Goal: Information Seeking & Learning: Learn about a topic

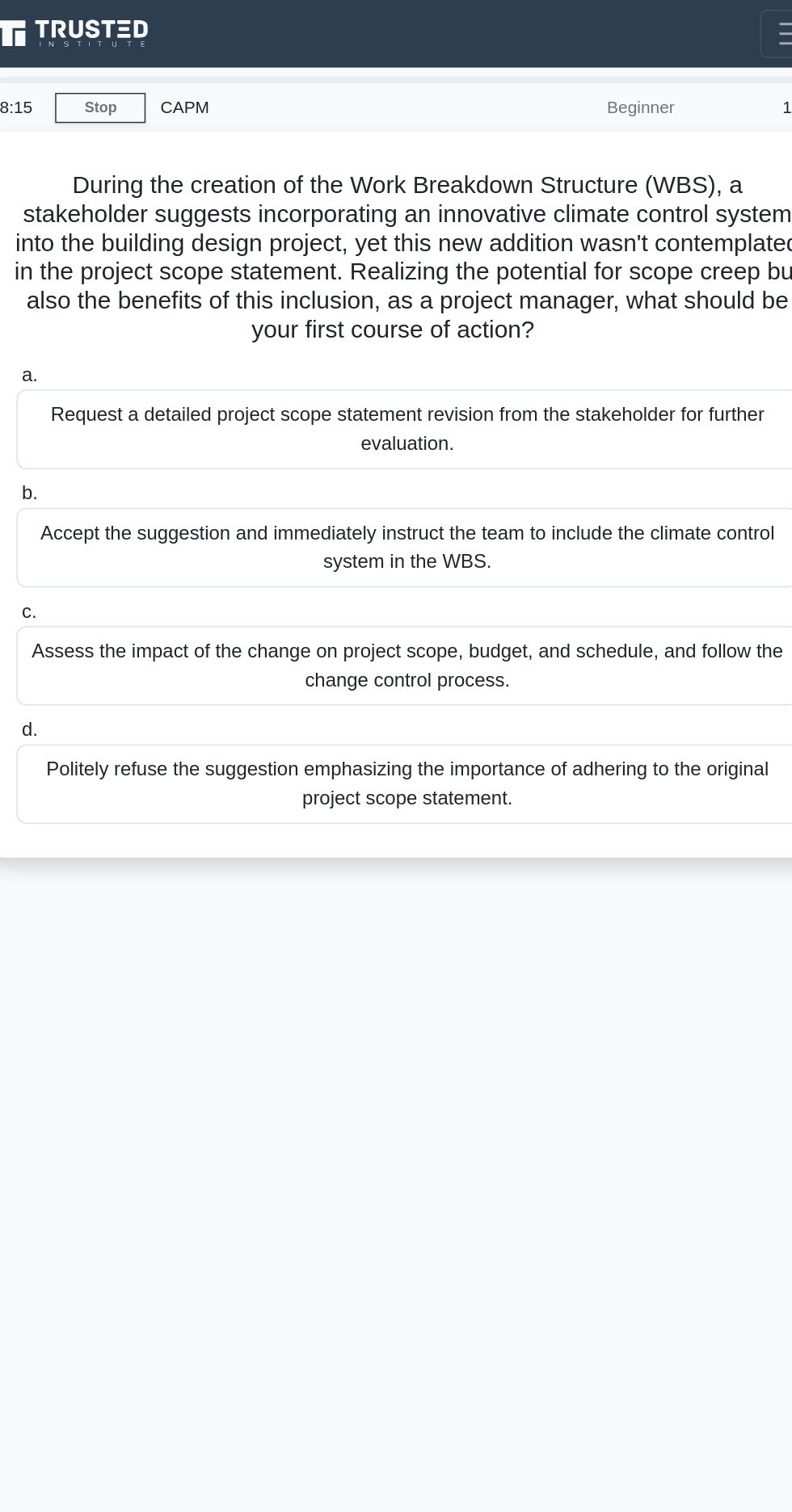
click at [579, 299] on div "Request a detailed project scope statement revision from the stakeholder for fu…" at bounding box center [396, 287] width 523 height 53
click at [134, 257] on input "a. Request a detailed project scope statement revision from the stakeholder for…" at bounding box center [134, 252] width 0 height 10
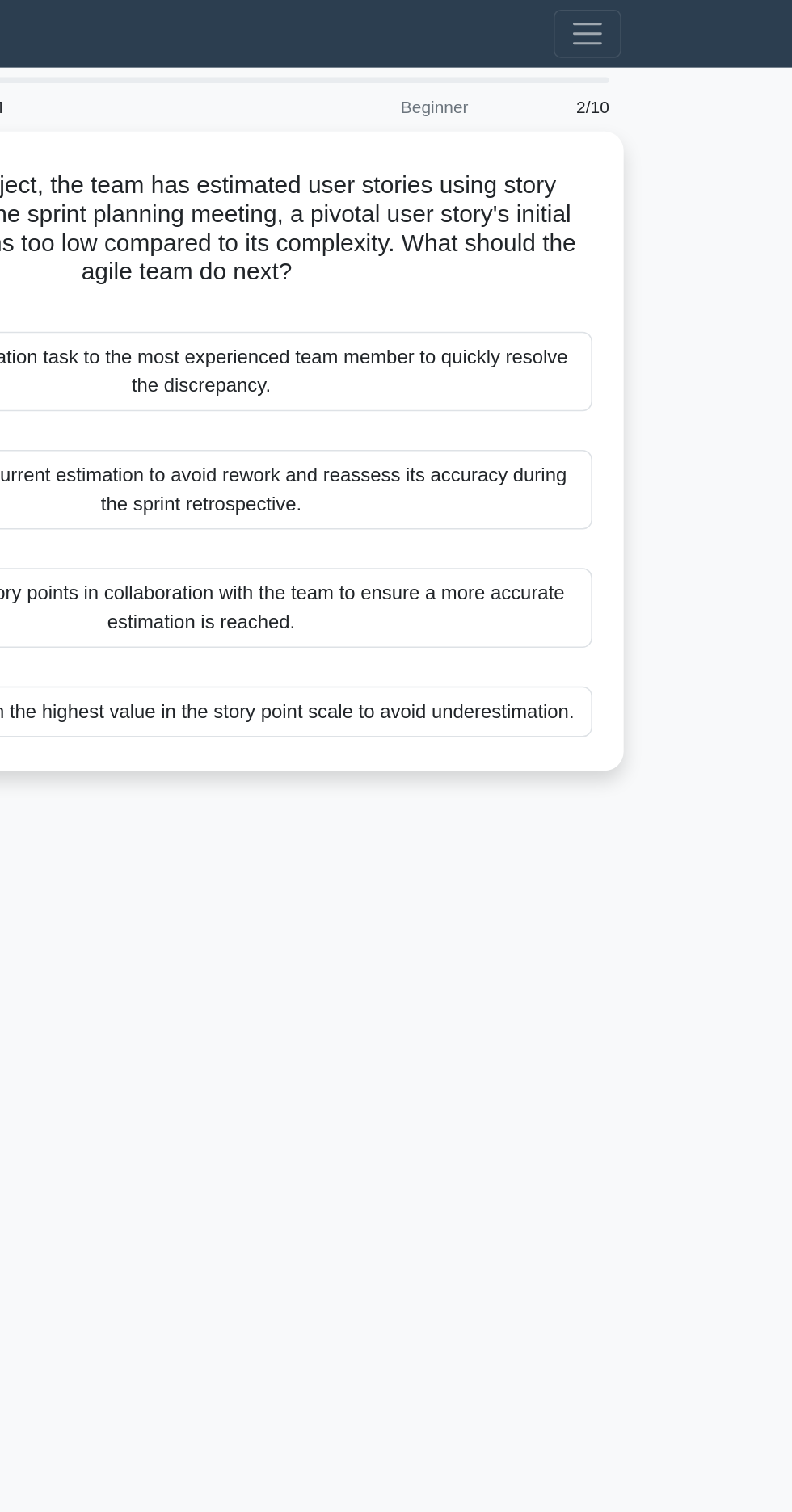
click at [537, 691] on div "8:02 Stop CAPM Beginner 2/10 In an agile project, the team has estimated user s…" at bounding box center [396, 456] width 582 height 808
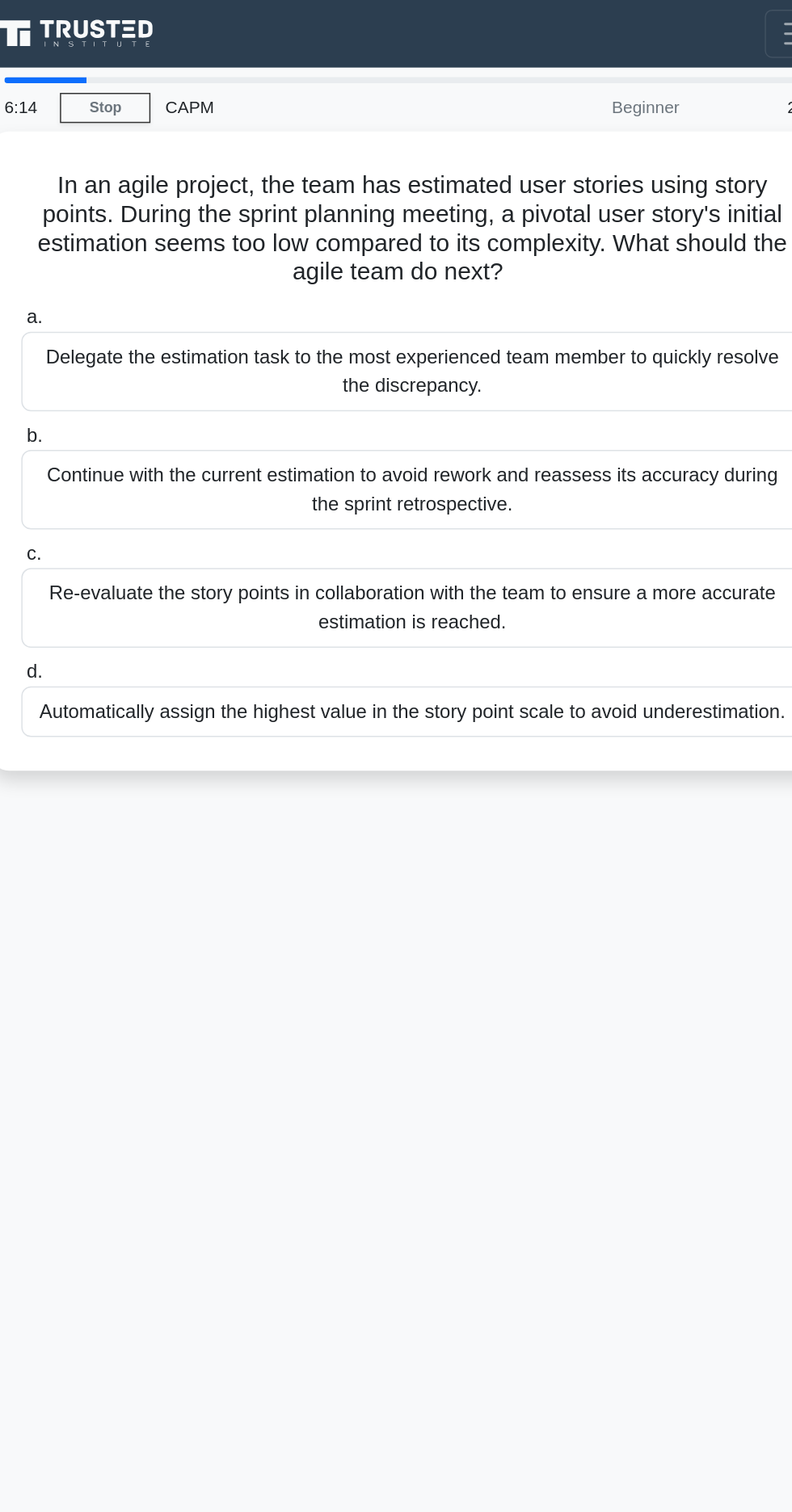
click at [557, 405] on div "Re-evaluate the story points in collaboration with the team to ensure a more ac…" at bounding box center [396, 407] width 523 height 53
click at [134, 376] on input "c. Re-evaluate the story points in collaboration with the team to ensure a more…" at bounding box center [134, 371] width 0 height 10
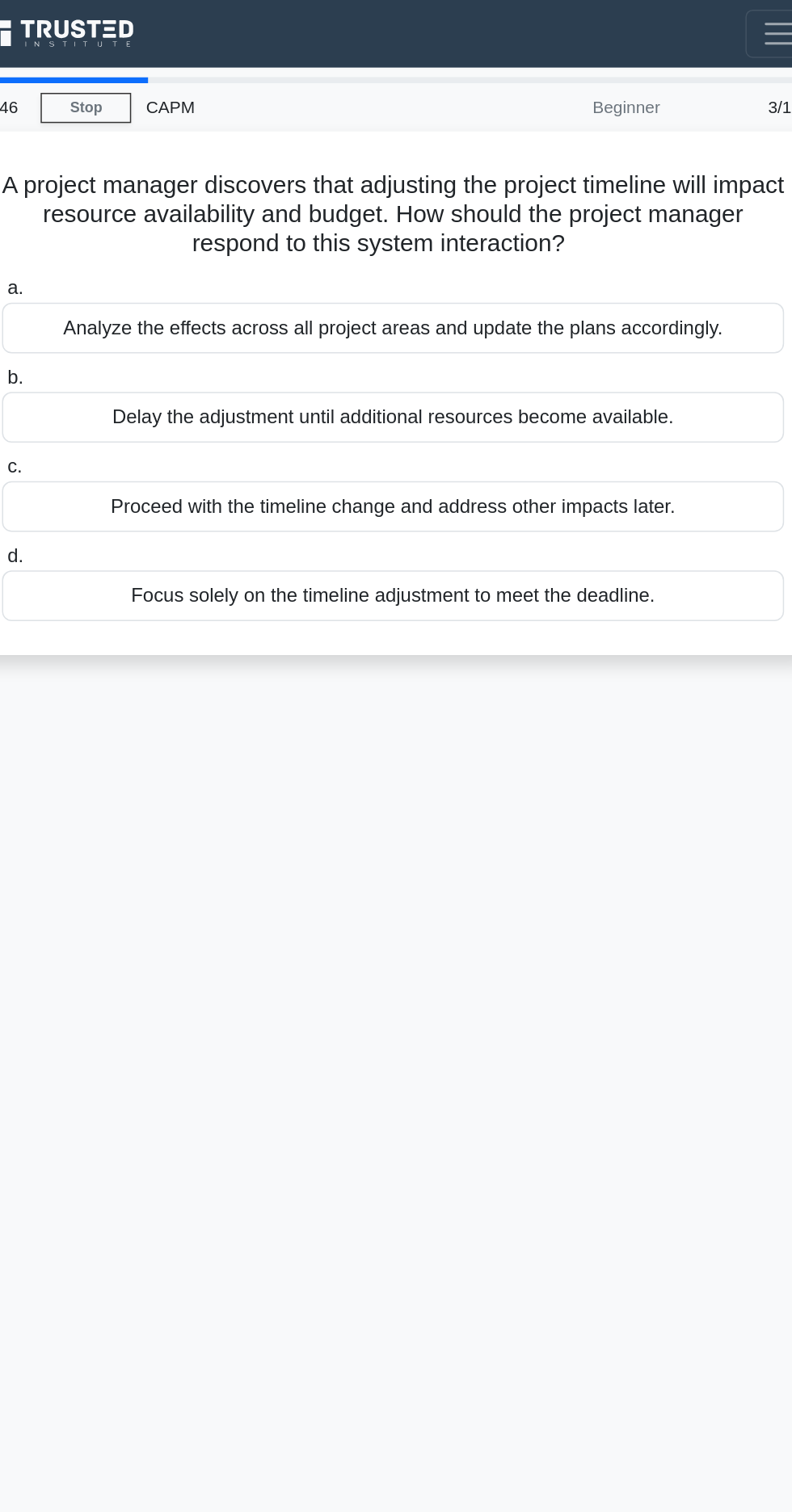
click at [614, 245] on label "b. Delay the adjustment until additional resources become available." at bounding box center [396, 270] width 523 height 53
click at [134, 248] on input "b. Delay the adjustment until additional resources become available." at bounding box center [134, 253] width 0 height 10
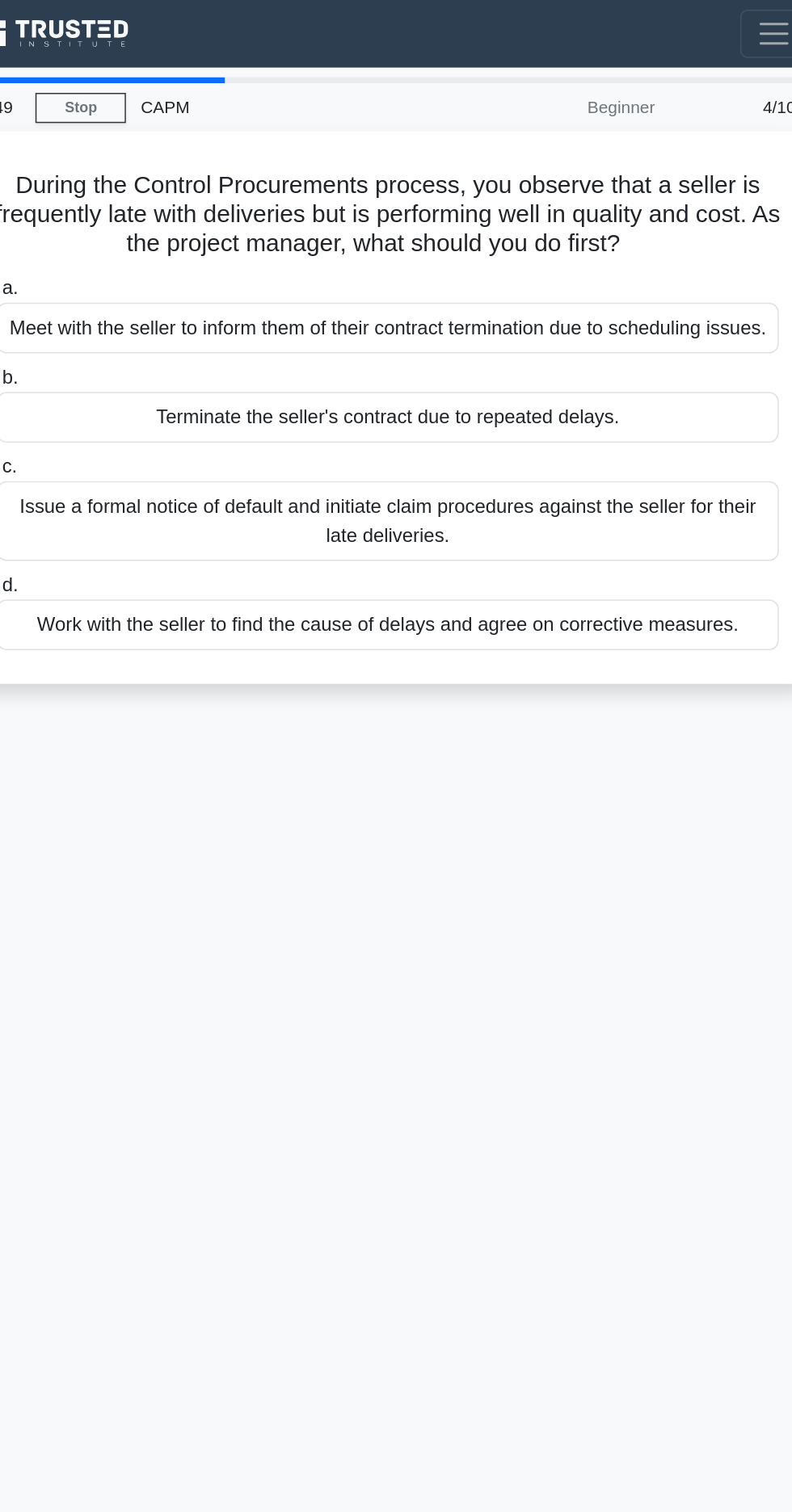
click at [562, 435] on div "Work with the seller to find the cause of delays and agree on corrective measur…" at bounding box center [396, 418] width 523 height 34
click at [134, 397] on input "d. Work with the seller to find the cause of delays and agree on corrective mea…" at bounding box center [134, 392] width 0 height 10
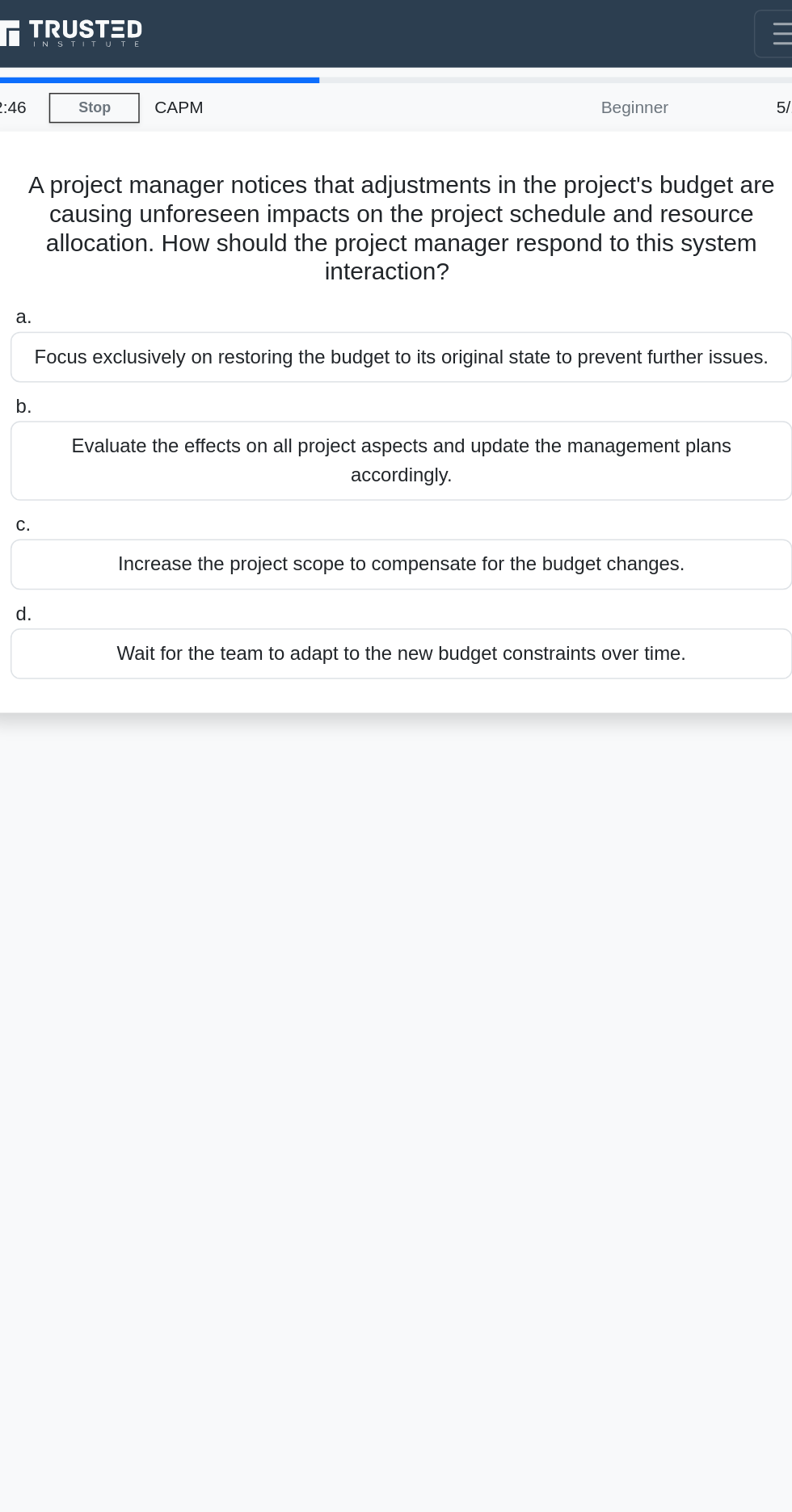
click at [609, 239] on div "Focus exclusively on restoring the budget to its original state to prevent furt…" at bounding box center [396, 239] width 523 height 34
click at [134, 218] on input "a. Focus exclusively on restoring the budget to its original state to prevent f…" at bounding box center [134, 213] width 0 height 10
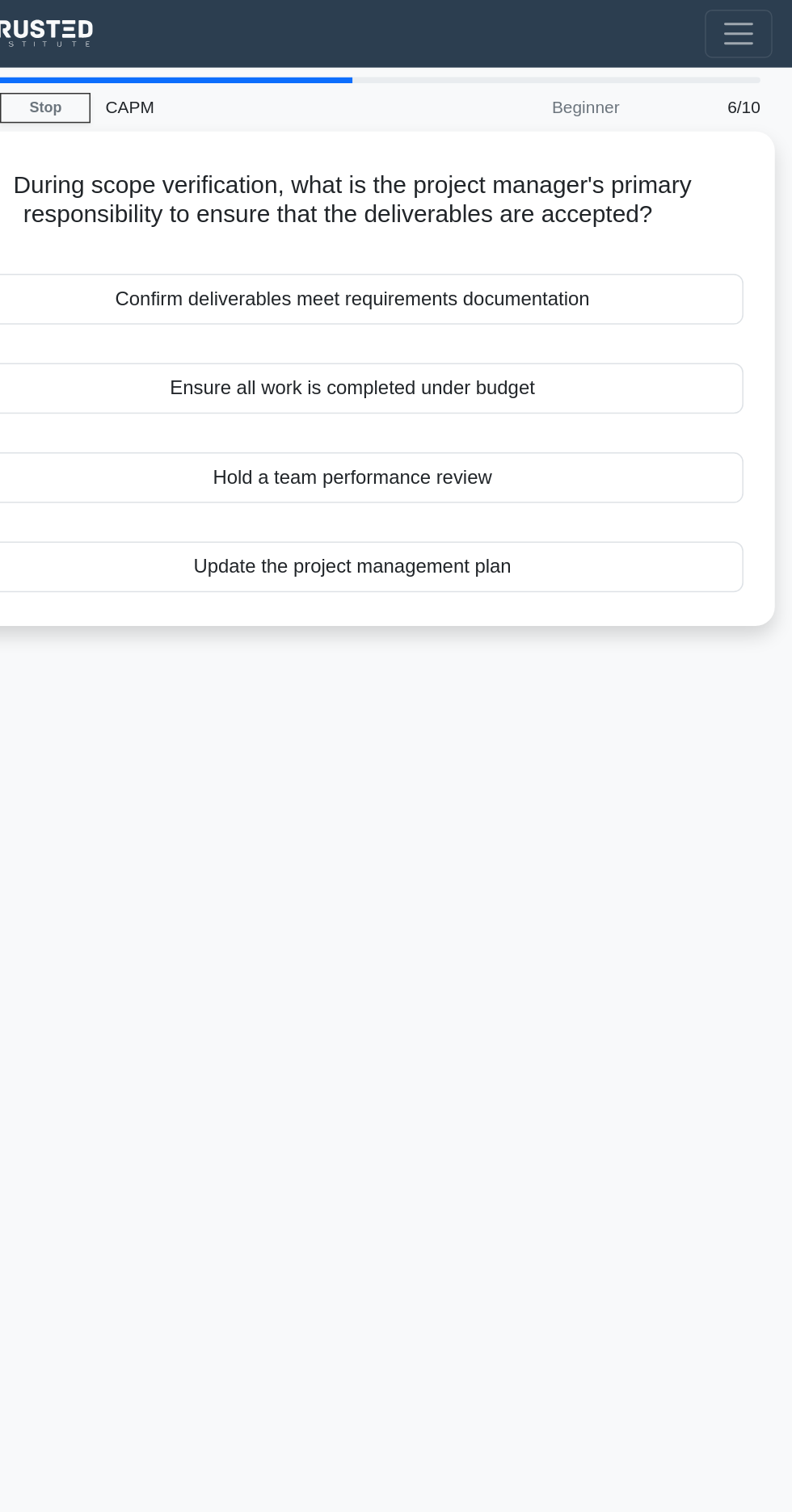
click at [608, 203] on div "Confirm deliverables meet requirements documentation" at bounding box center [396, 200] width 523 height 34
click at [134, 179] on input "a. Confirm deliverables meet requirements documentation" at bounding box center [134, 174] width 0 height 10
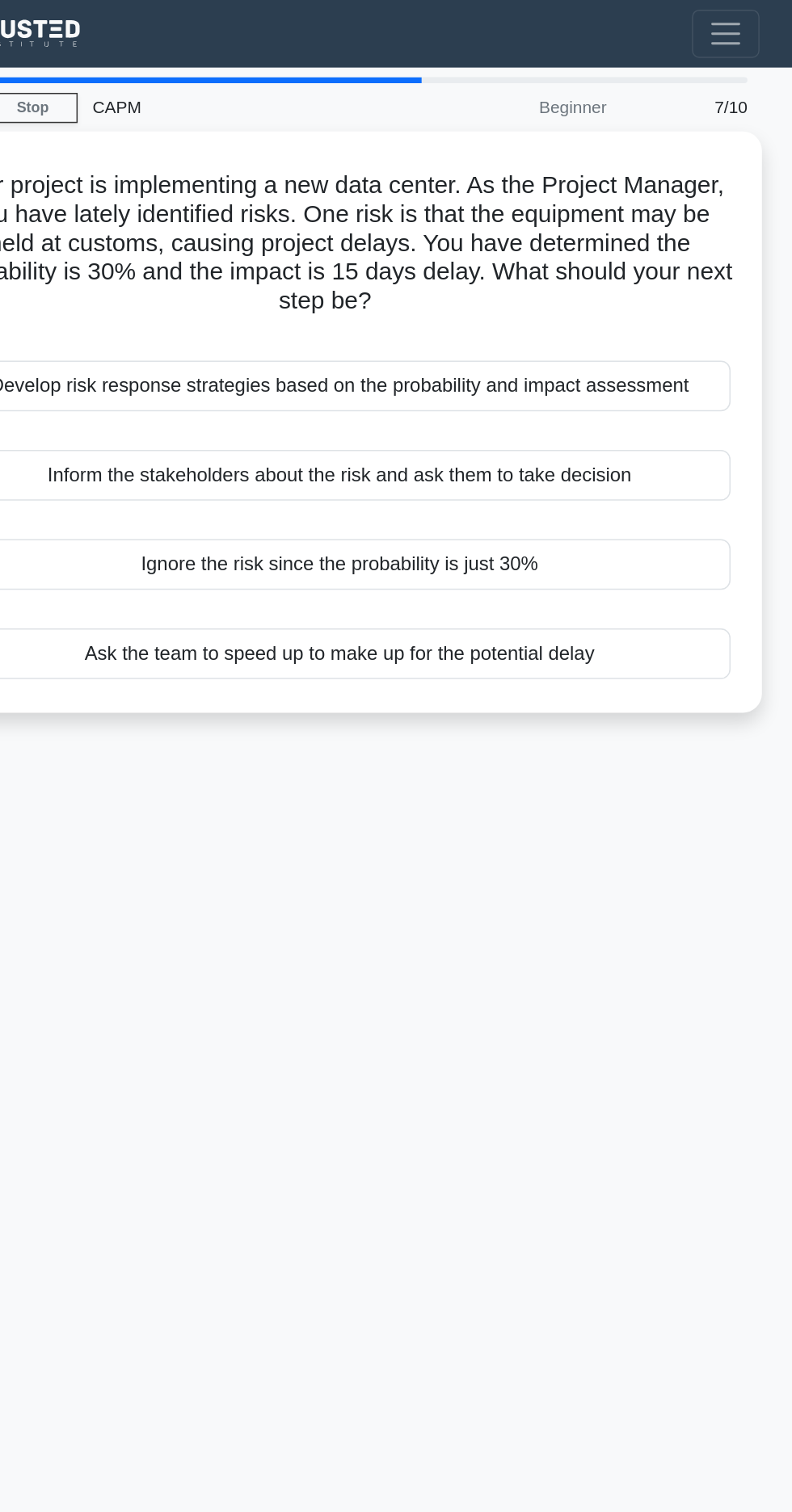
click at [642, 257] on div "Develop risk response strategies based on the probability and impact assessment" at bounding box center [396, 259] width 523 height 34
click at [134, 237] on input "a. Develop risk response strategies based on the probability and impact assessm…" at bounding box center [134, 232] width 0 height 10
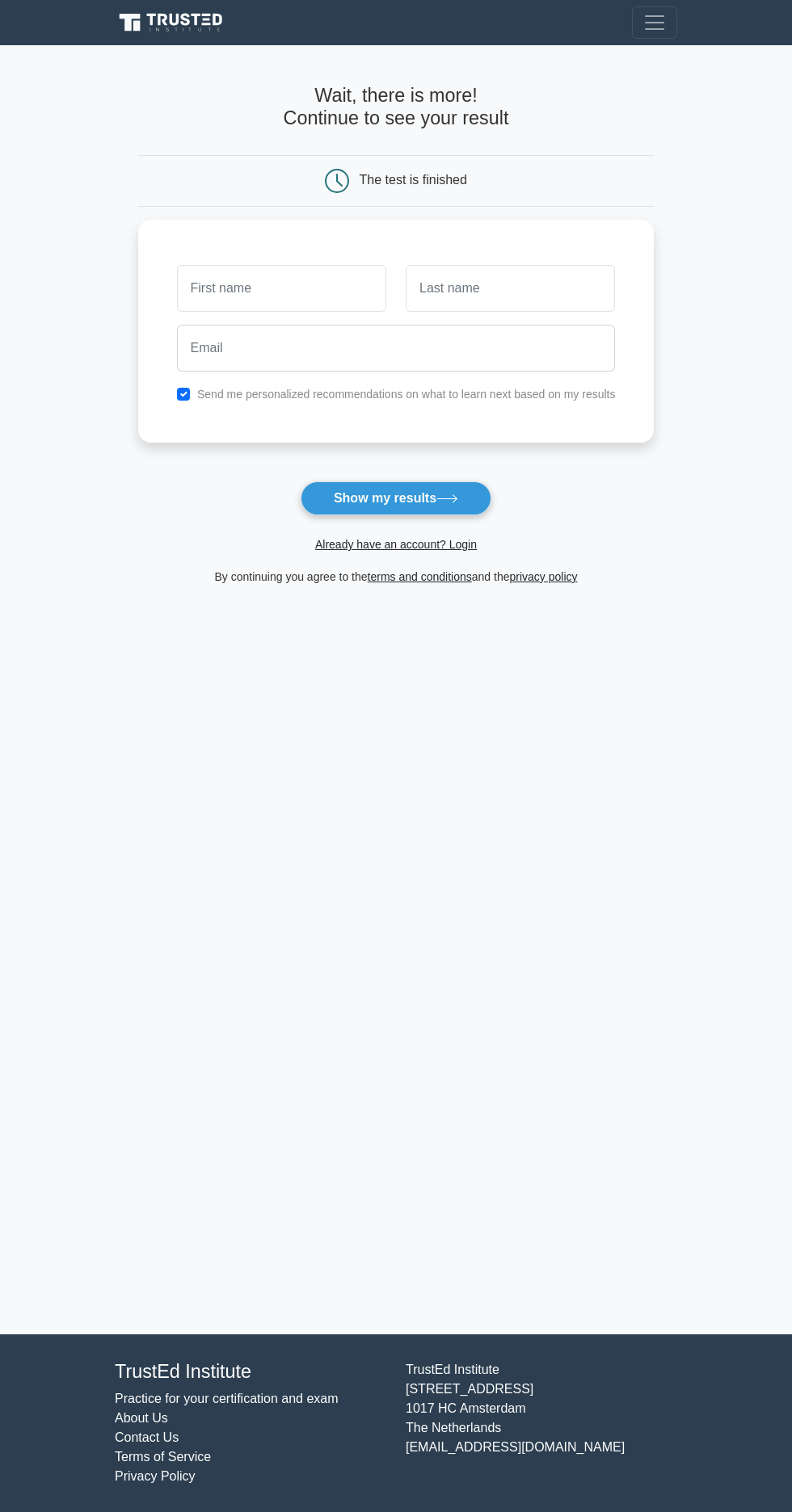
click at [367, 286] on input "text" at bounding box center [281, 288] width 210 height 46
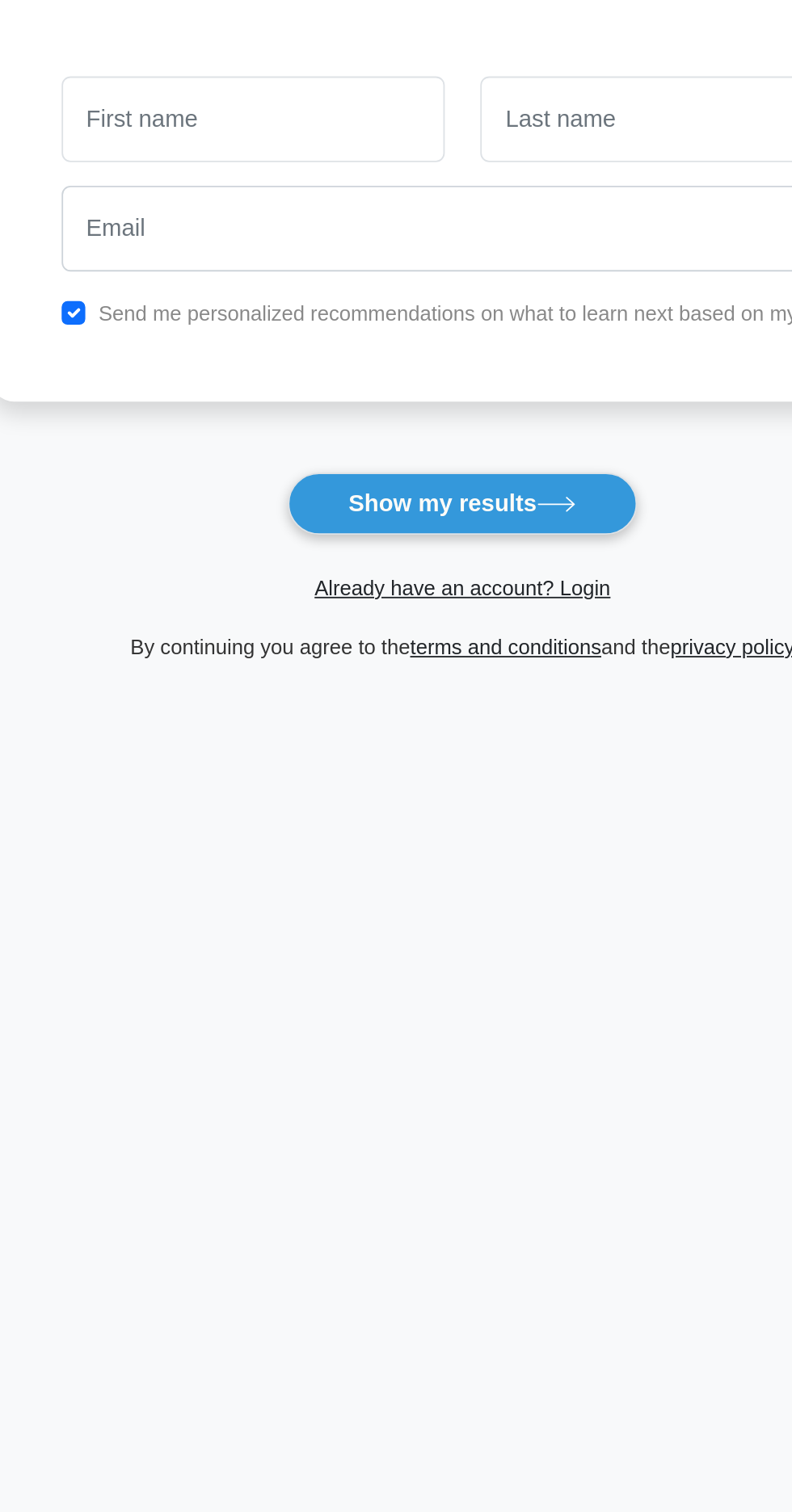
click at [467, 498] on button "Show my results" at bounding box center [396, 499] width 191 height 34
type input "Hussaini"
click at [511, 294] on input "text" at bounding box center [511, 288] width 210 height 46
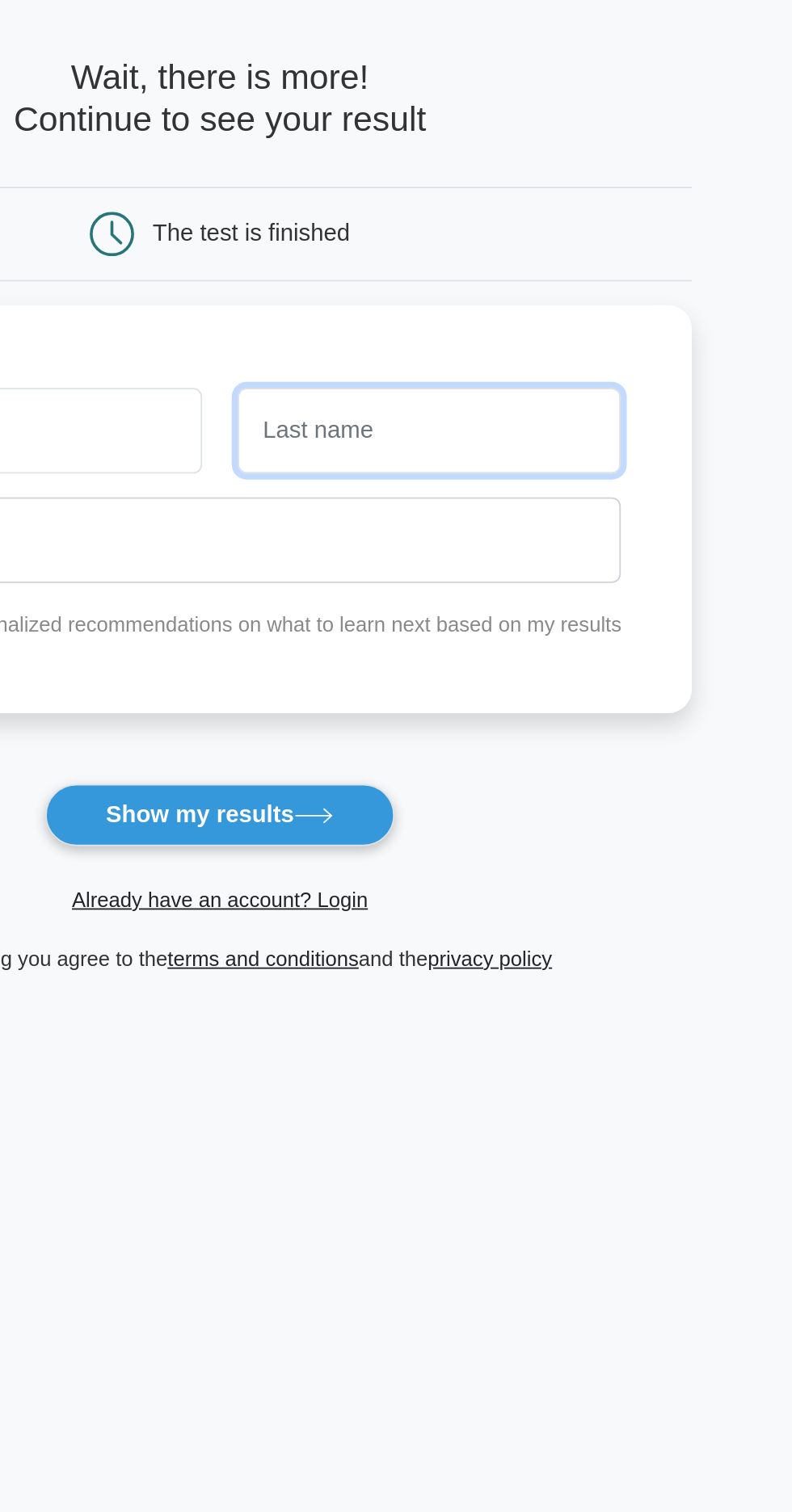
type input "[PERSON_NAME]"
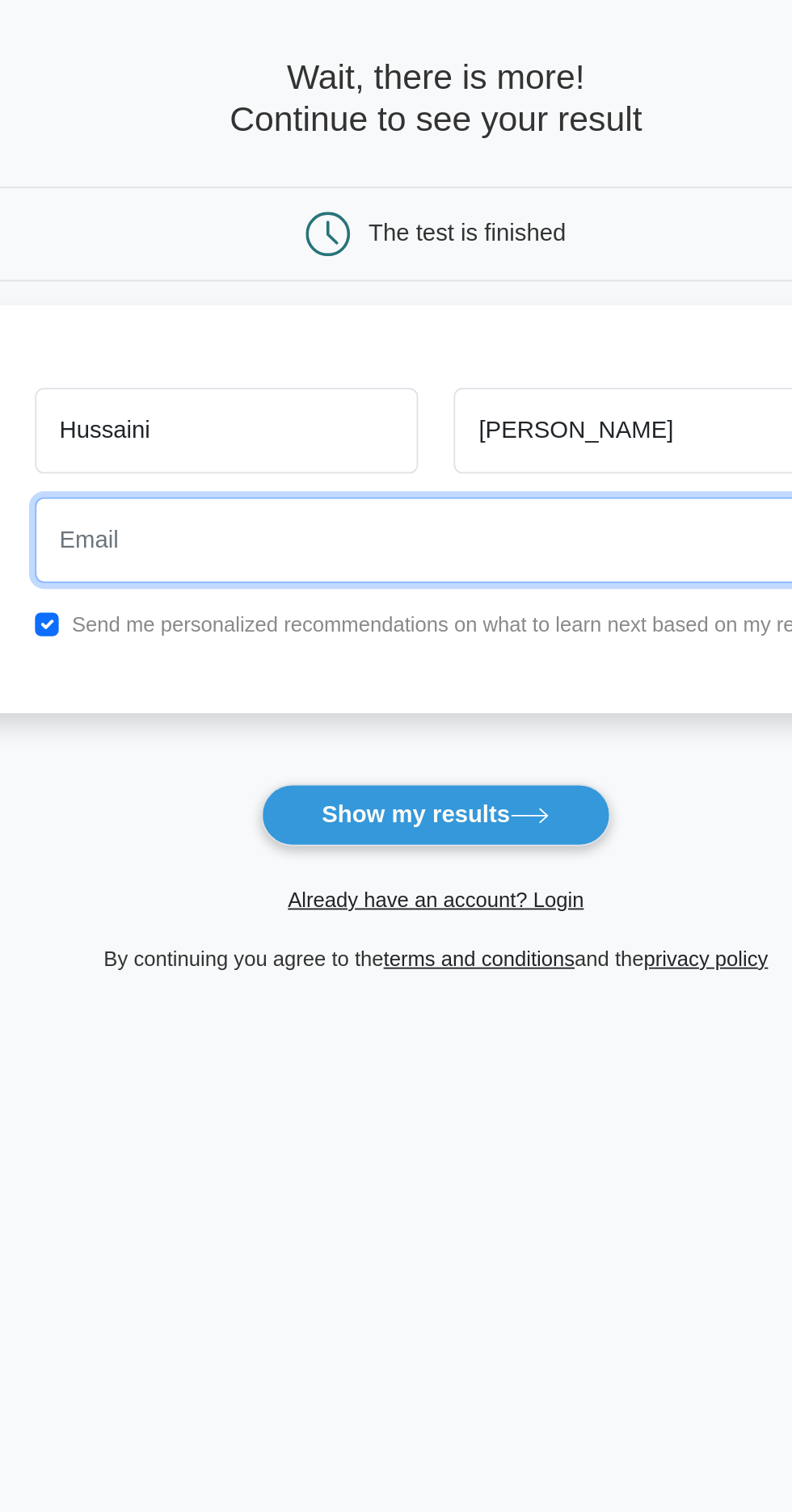
click at [415, 348] on input "email" at bounding box center [396, 347] width 439 height 46
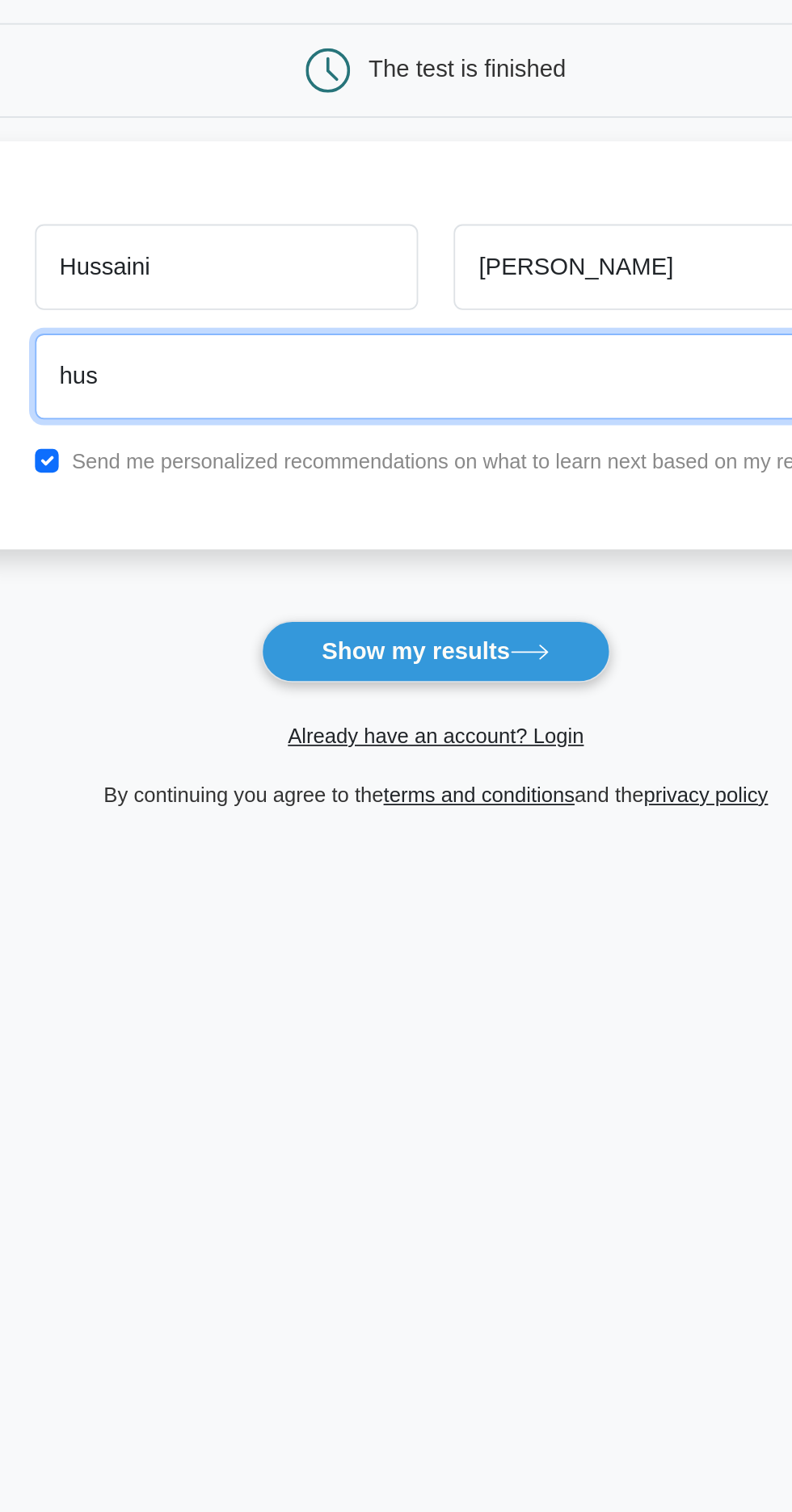
type input "Hussainiabu510@gmail.com"
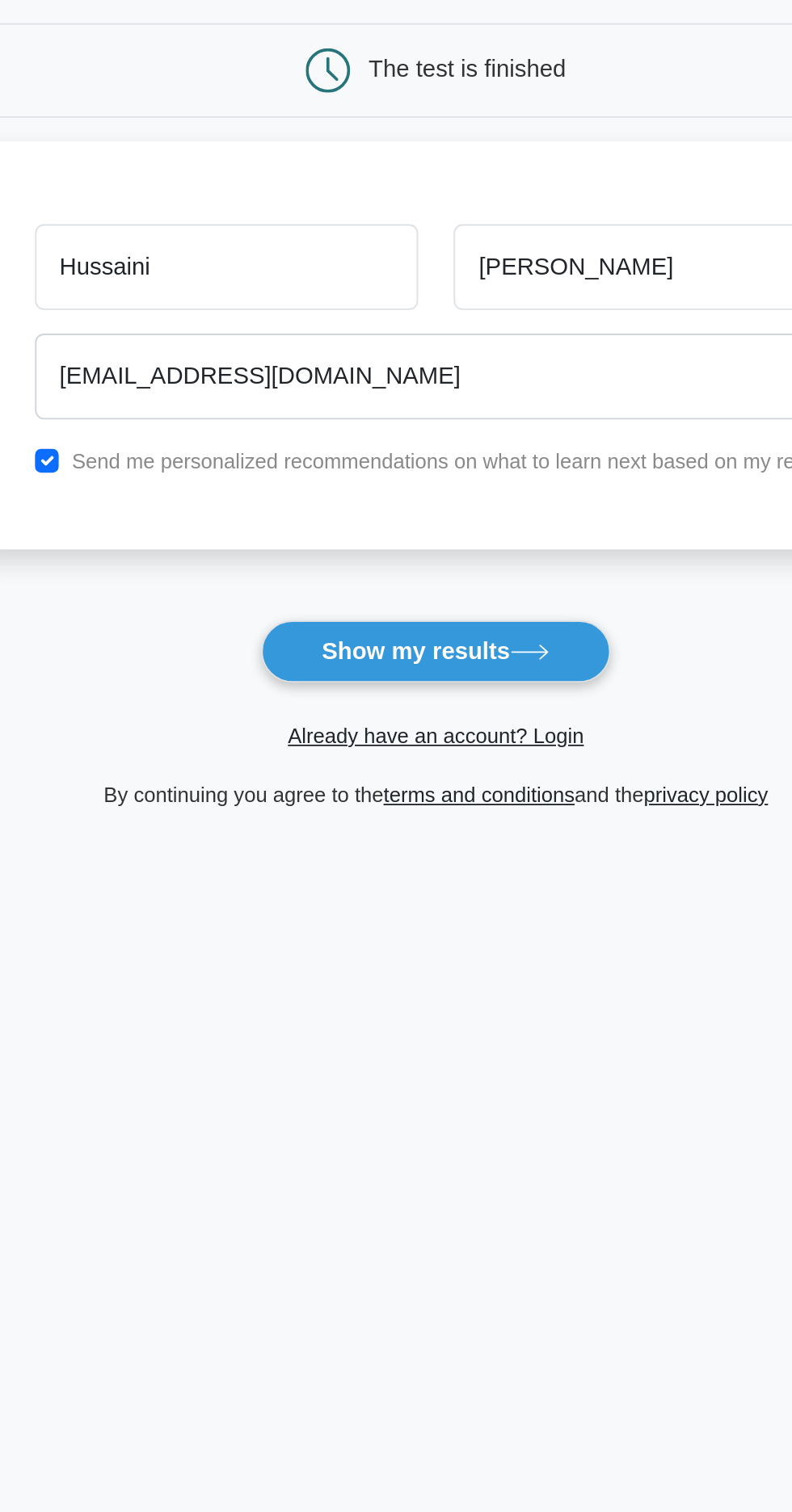
click at [482, 486] on button "Show my results" at bounding box center [396, 499] width 191 height 34
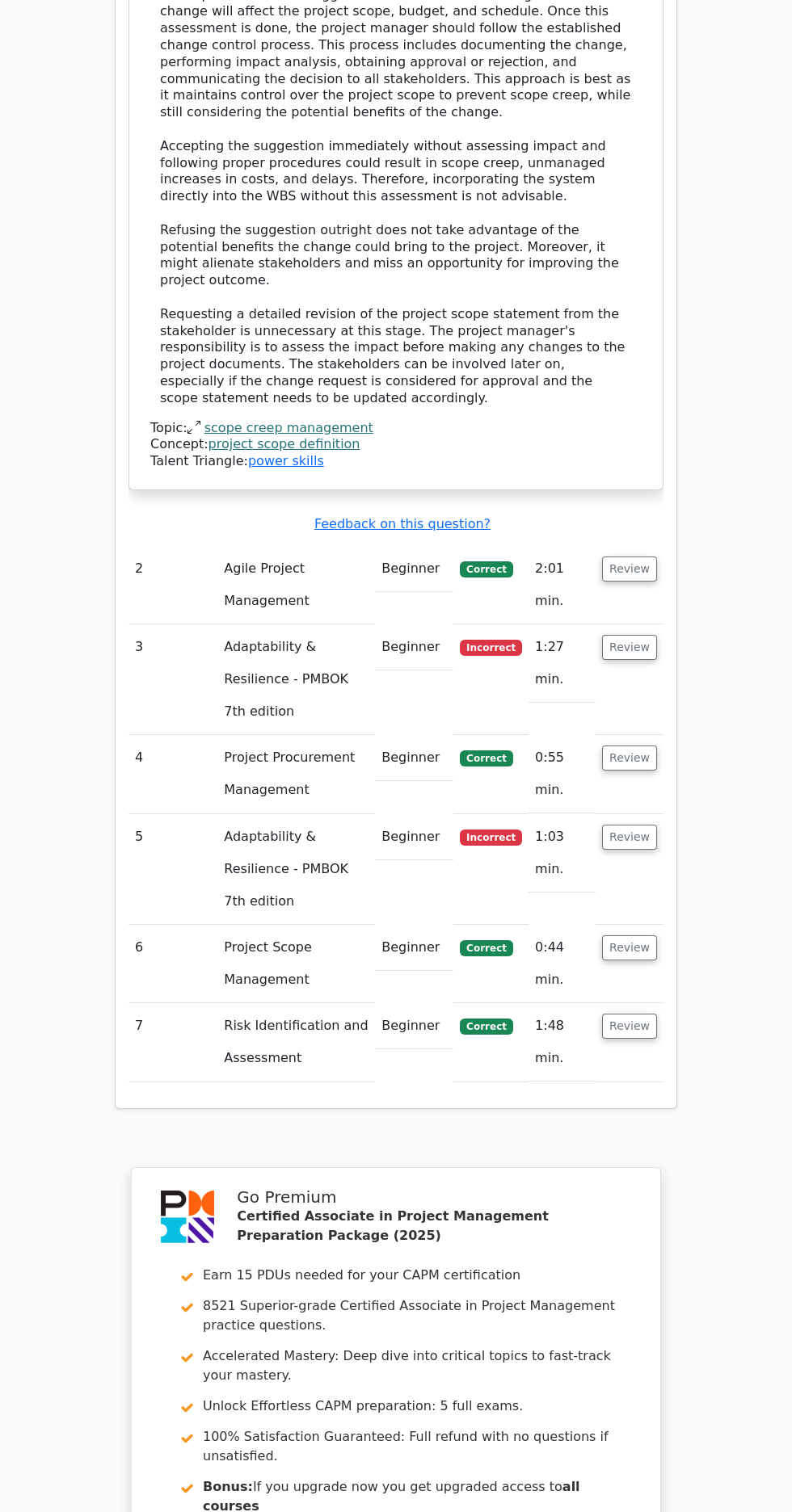
scroll to position [2044, 0]
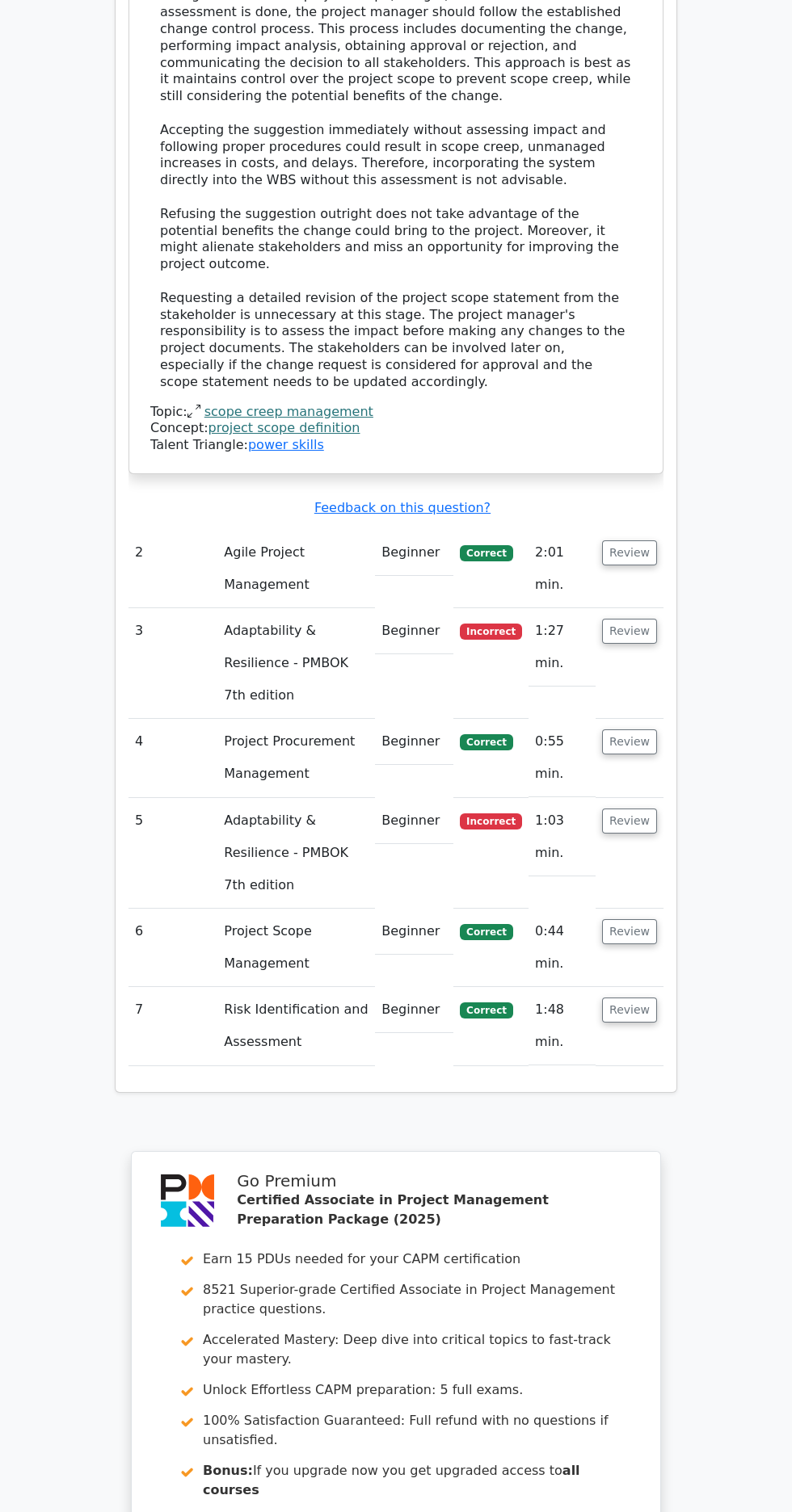
click at [655, 809] on button "Review" at bounding box center [629, 822] width 55 height 25
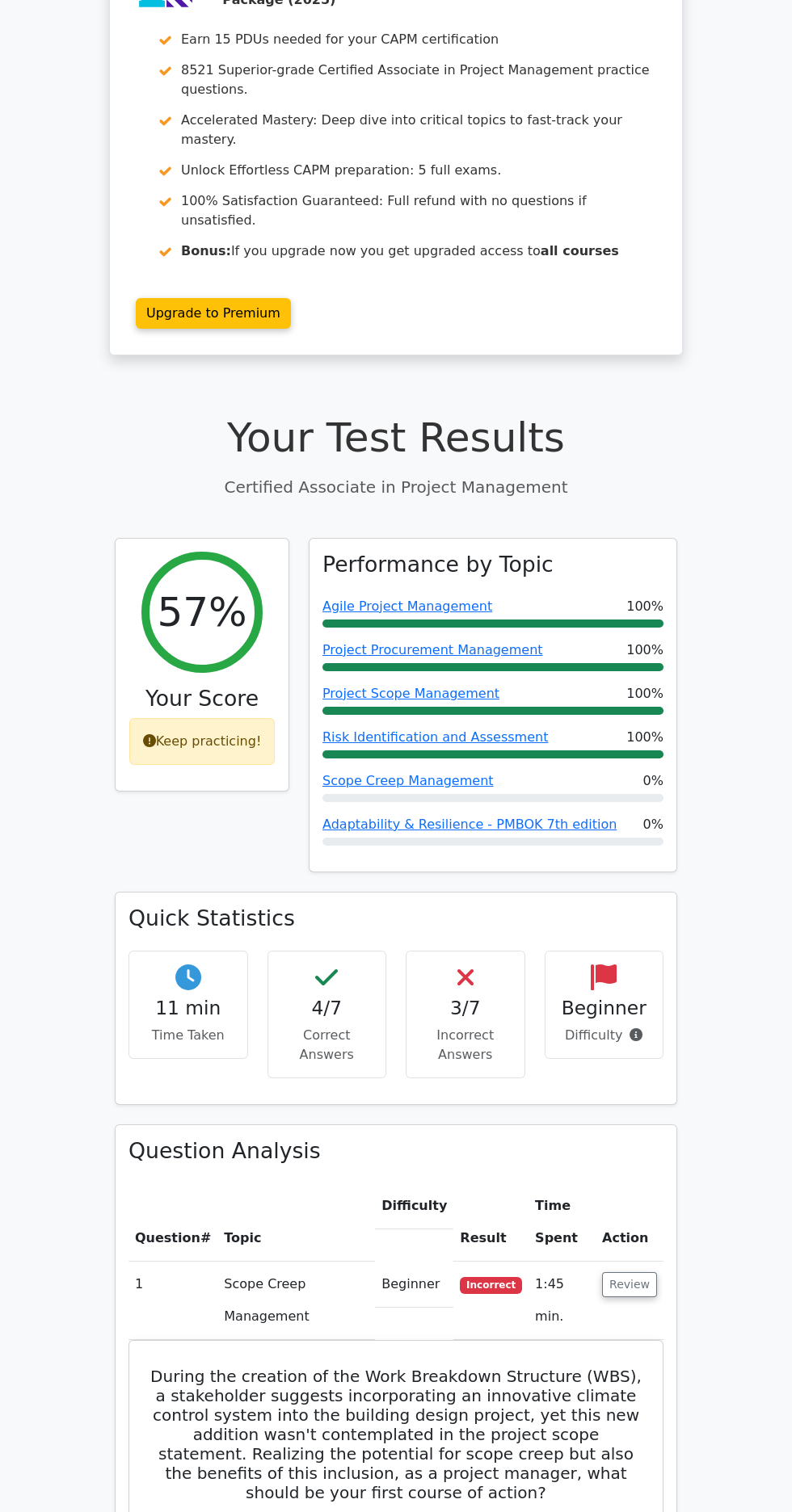
scroll to position [0, 0]
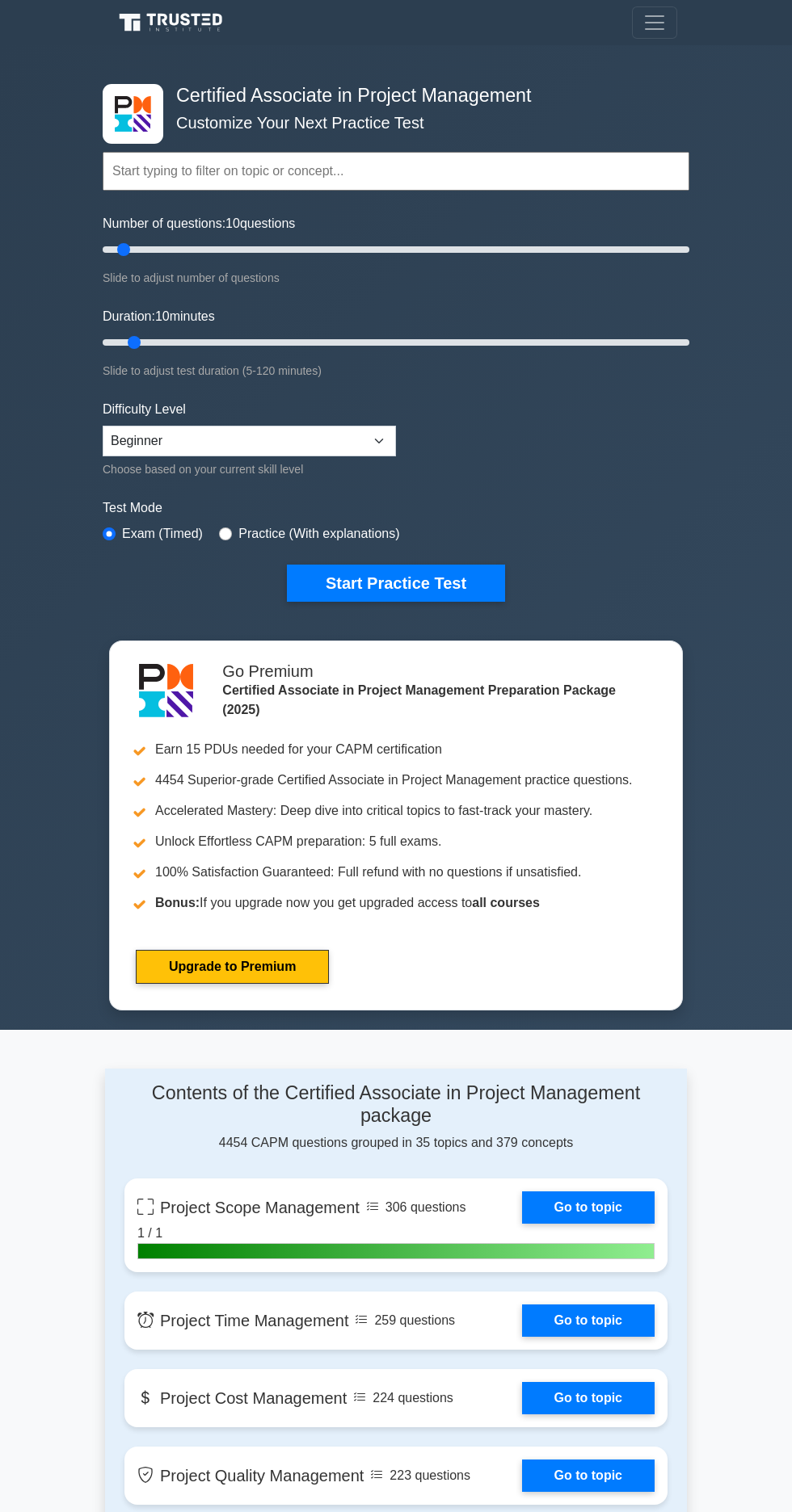
click at [582, 1313] on link "Go to topic" at bounding box center [588, 1321] width 133 height 32
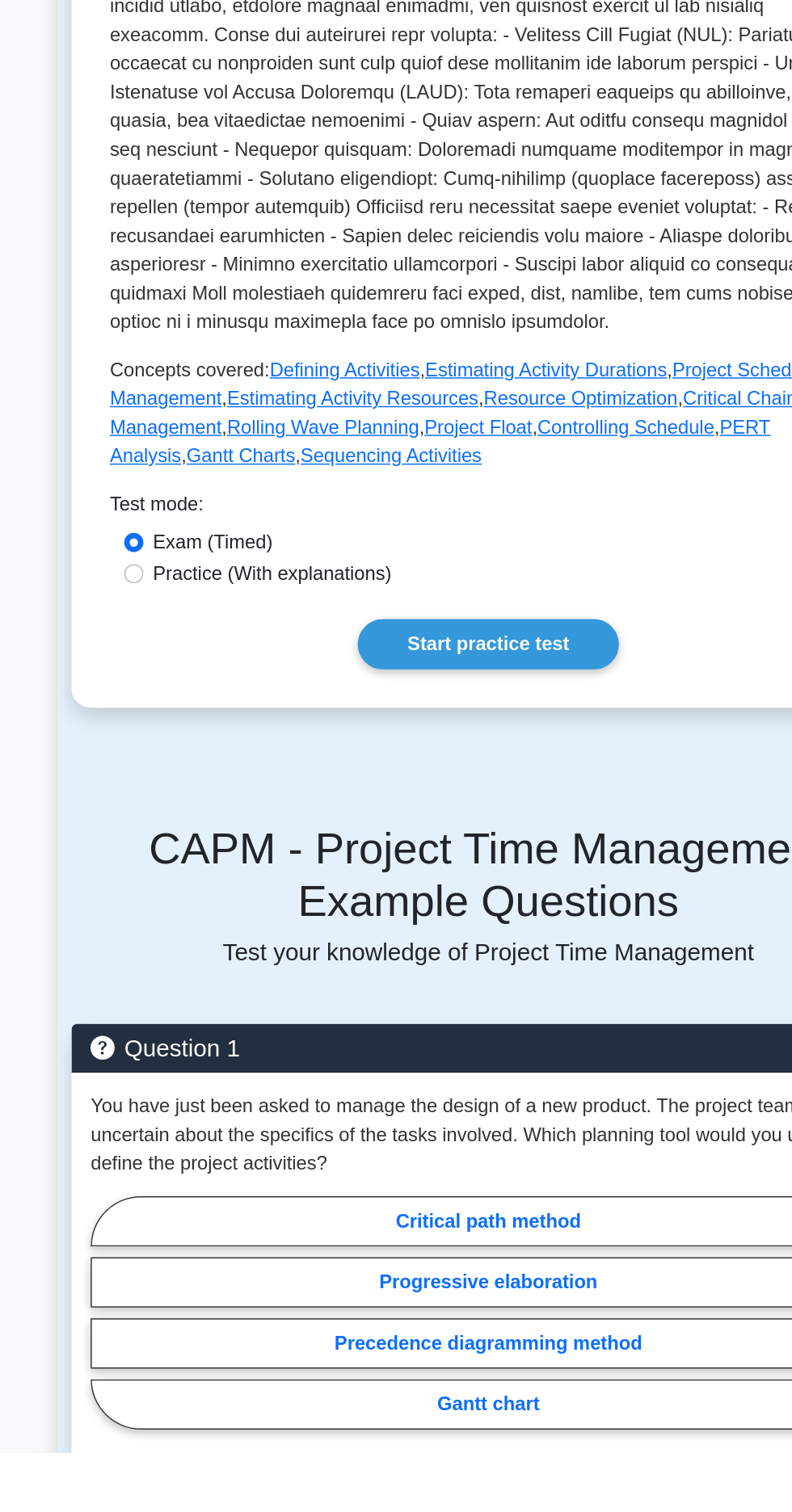
scroll to position [163, 0]
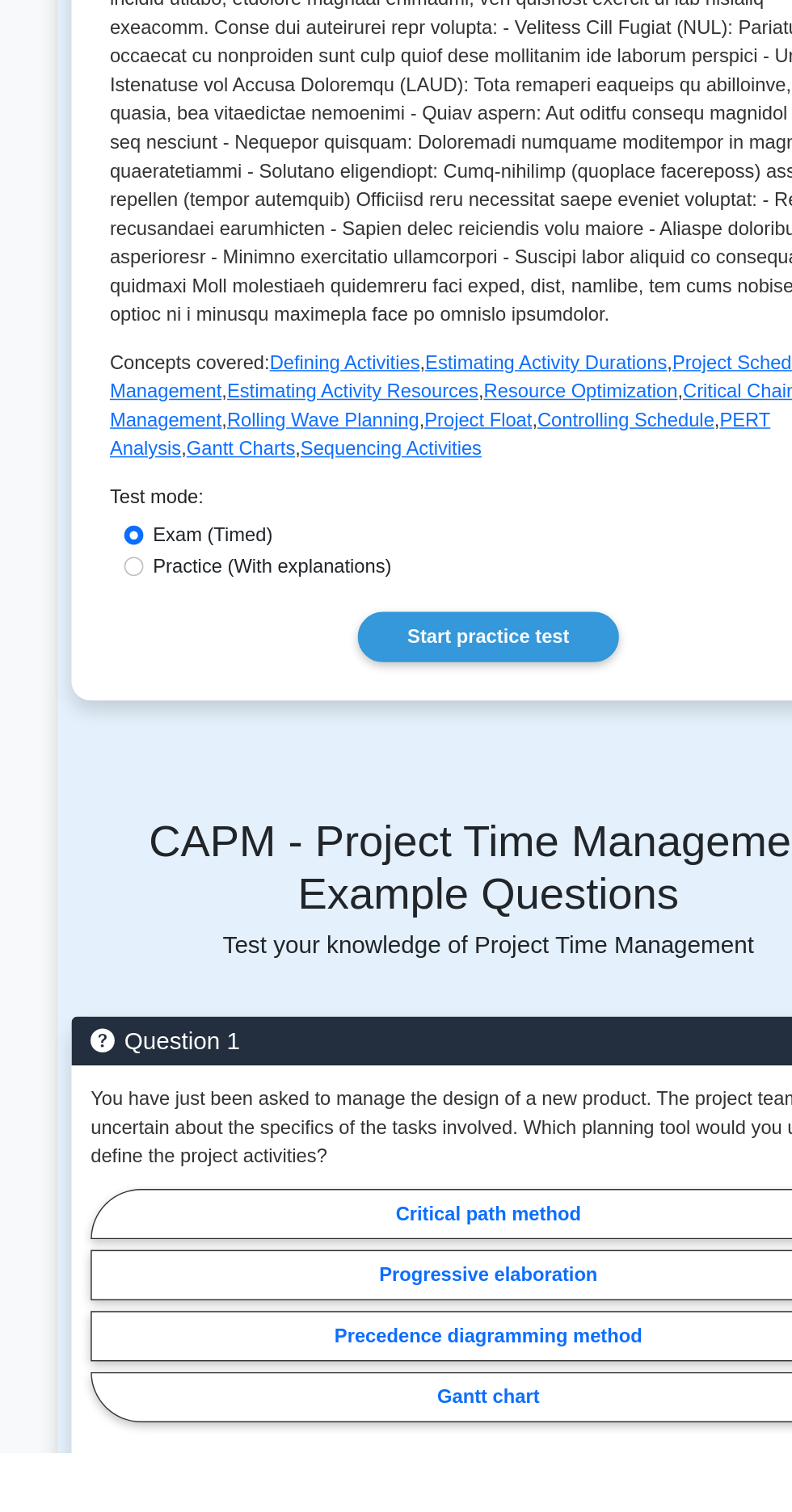
click at [411, 945] on link "Start practice test" at bounding box center [395, 962] width 175 height 34
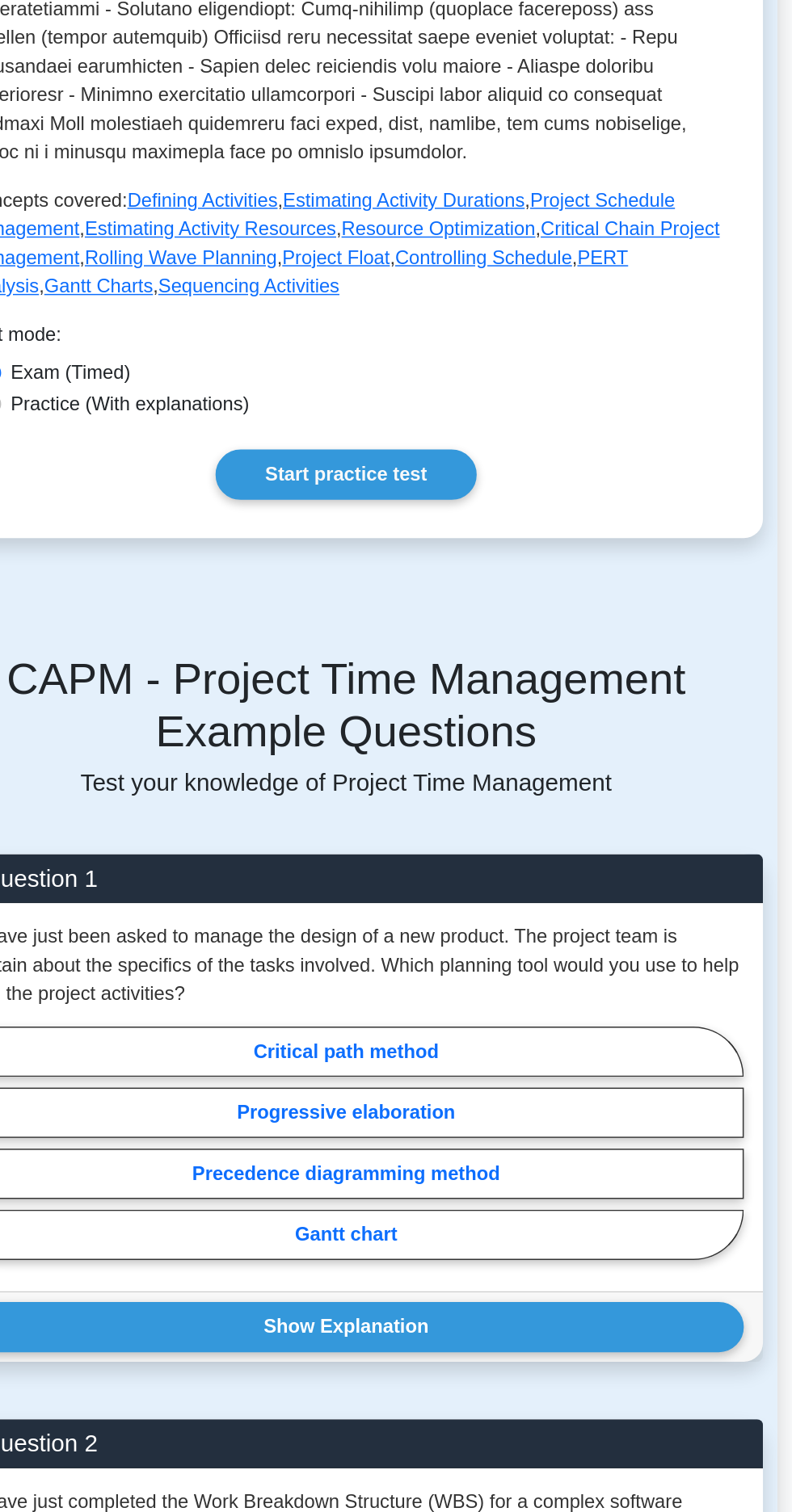
scroll to position [0, 0]
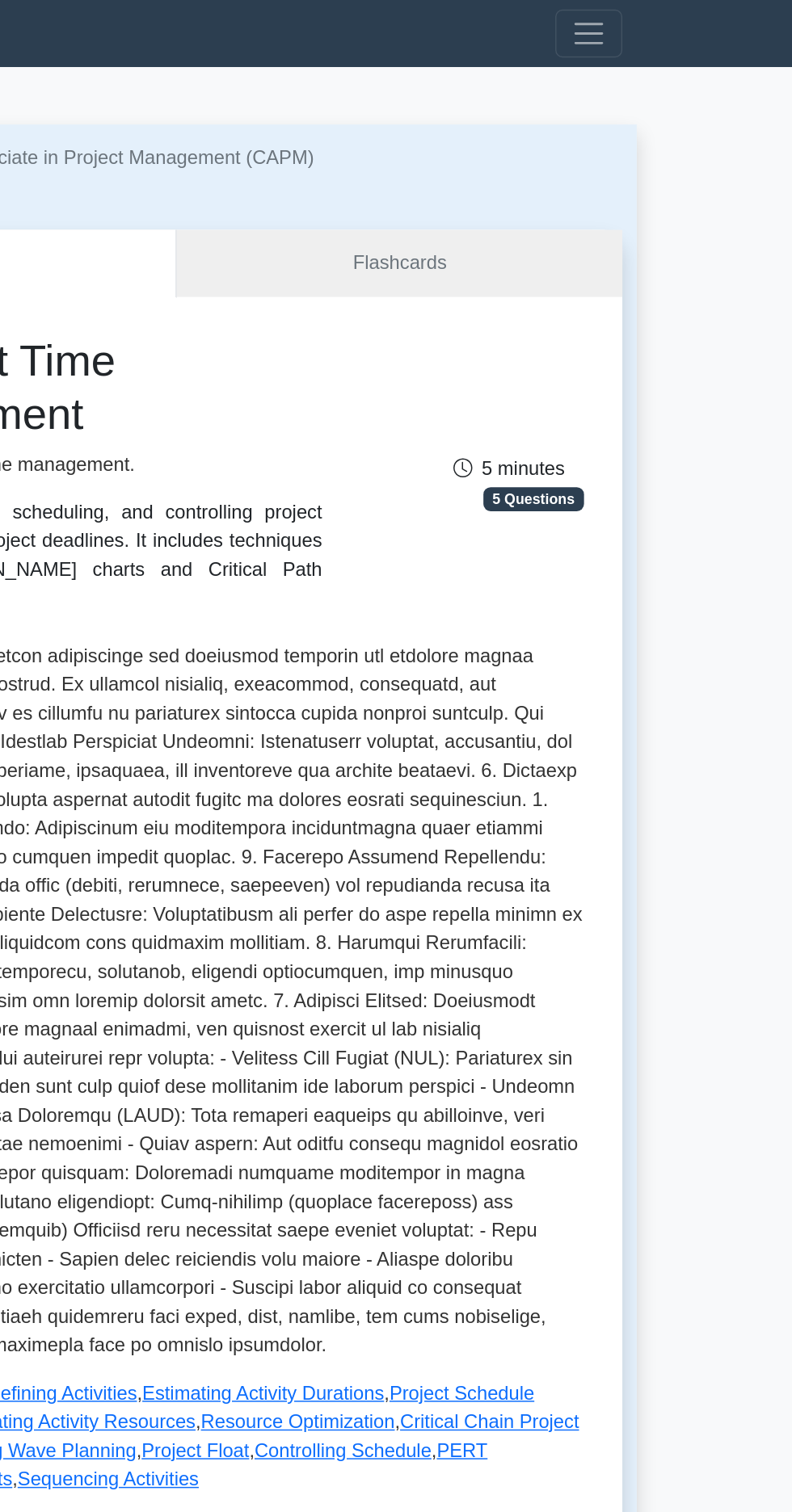
click at [637, 741] on p at bounding box center [396, 675] width 511 height 485
